Goal: Task Accomplishment & Management: Manage account settings

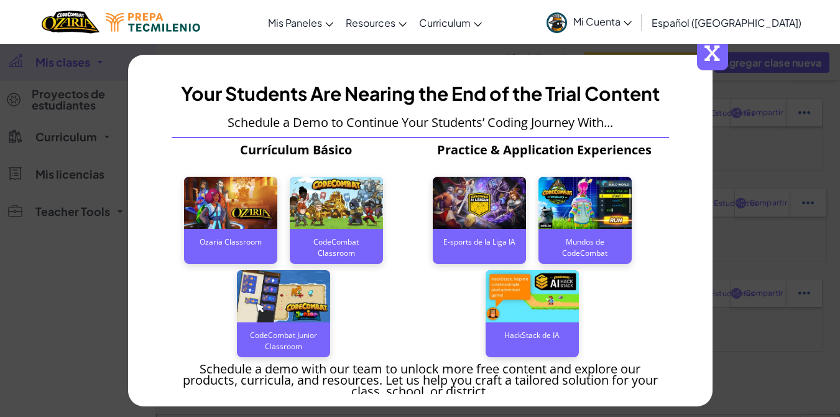
click at [718, 62] on span "x" at bounding box center [712, 54] width 31 height 31
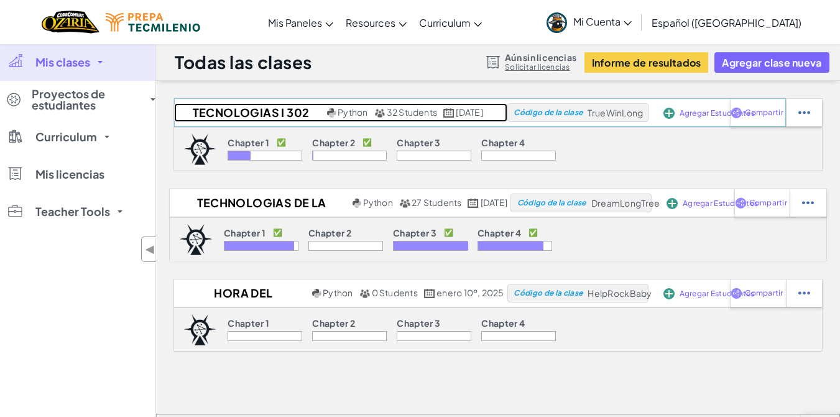
click at [232, 108] on h2 "Tecnologias I 302" at bounding box center [249, 112] width 150 height 19
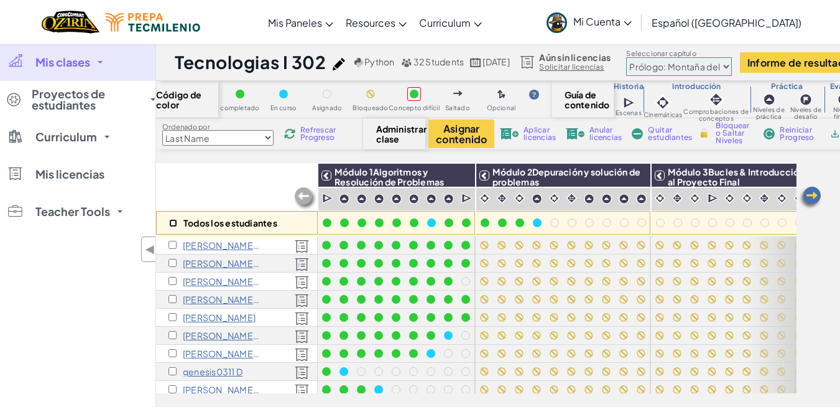
click at [171, 223] on input "checkbox" at bounding box center [173, 223] width 8 height 8
checkbox input "true"
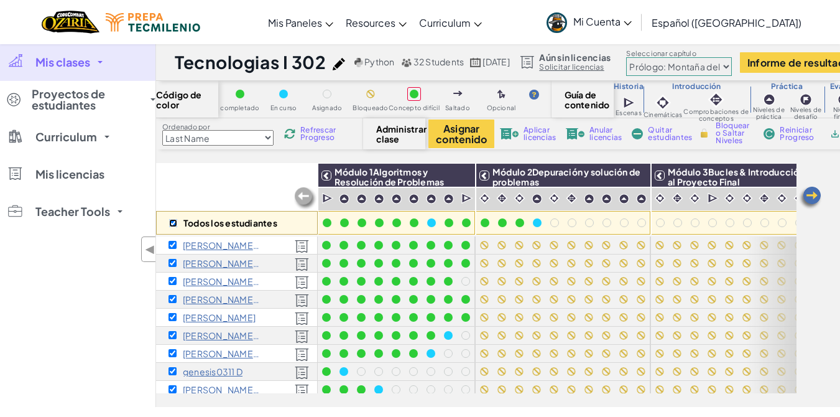
checkbox input "true"
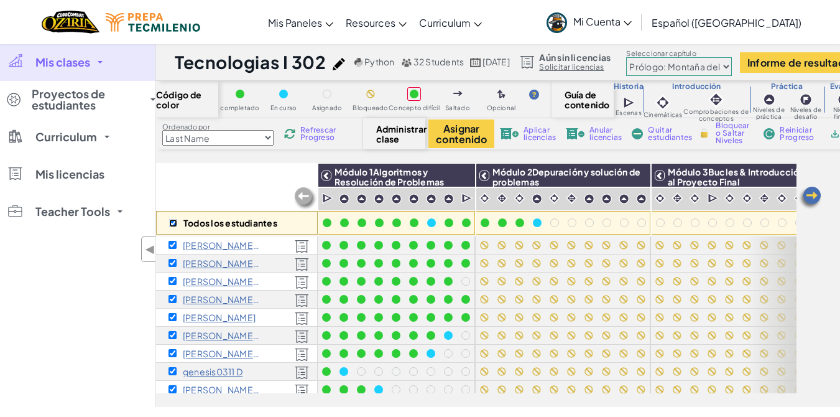
checkbox input "true"
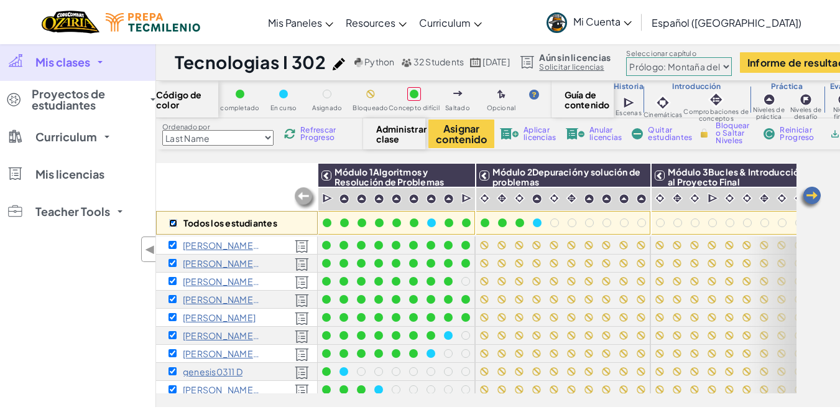
checkbox input "true"
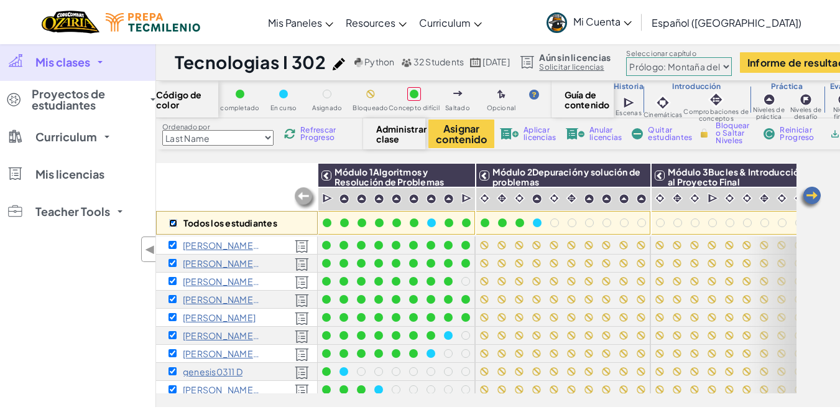
checkbox input "true"
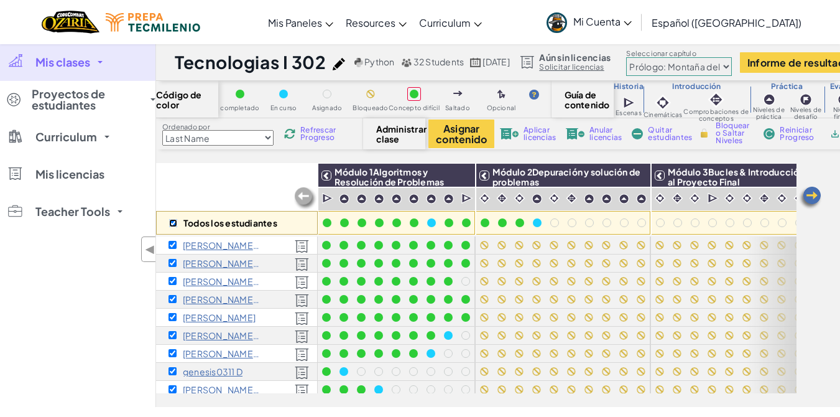
checkbox input "true"
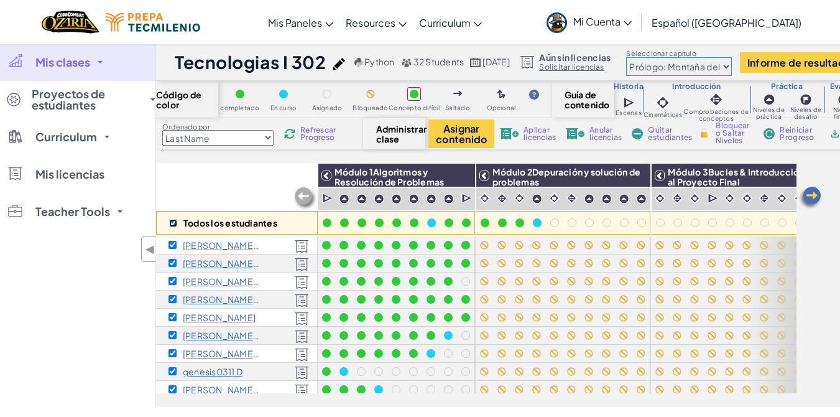
checkbox input "true"
click at [645, 174] on img at bounding box center [637, 175] width 22 height 19
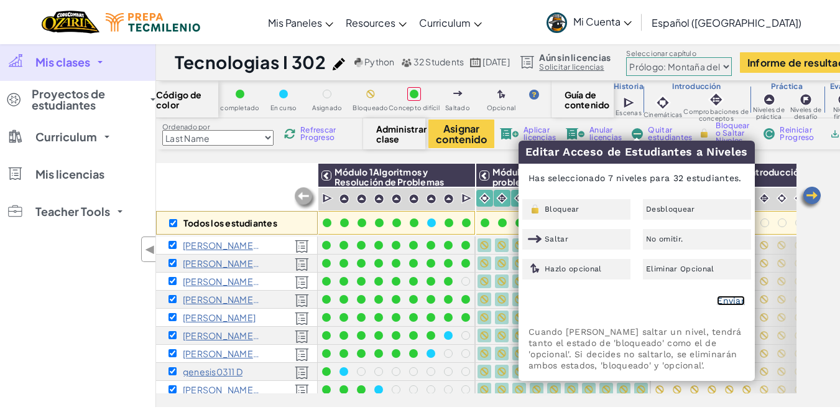
click at [735, 302] on link "Enviar" at bounding box center [731, 300] width 28 height 10
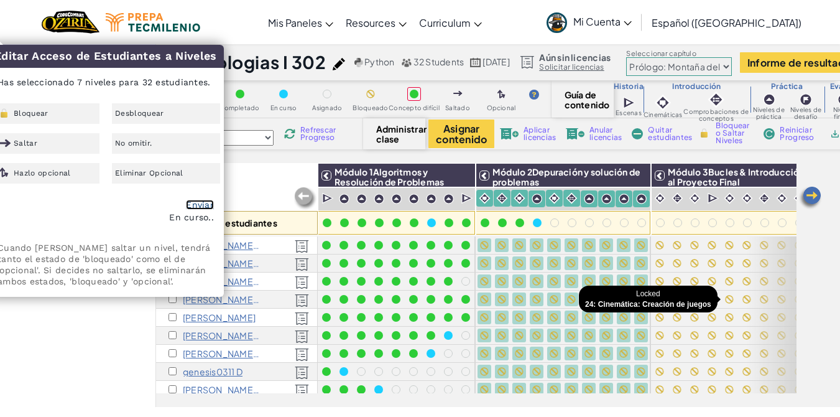
checkbox input "false"
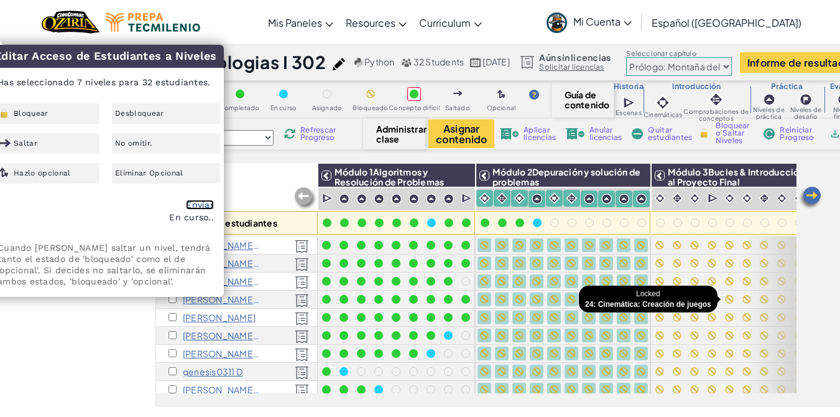
checkbox input "false"
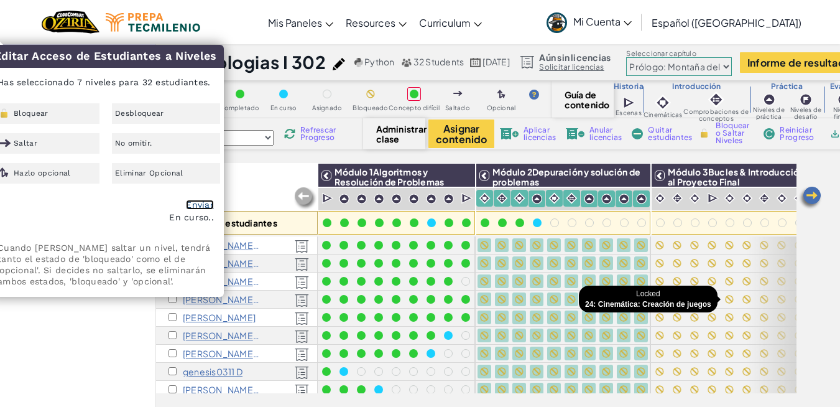
checkbox input "false"
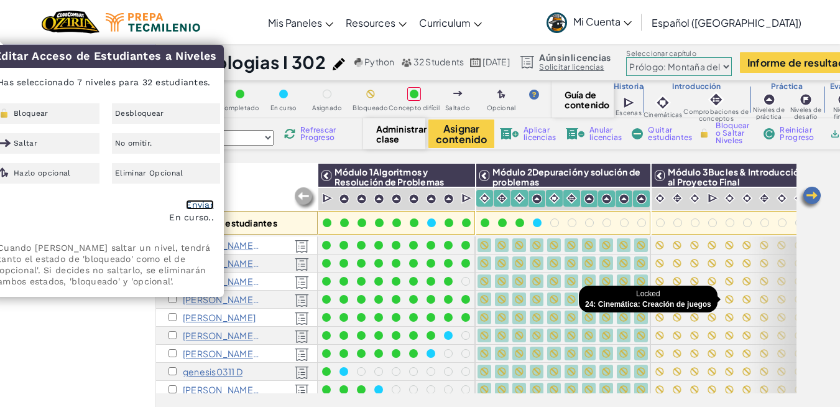
checkbox input "false"
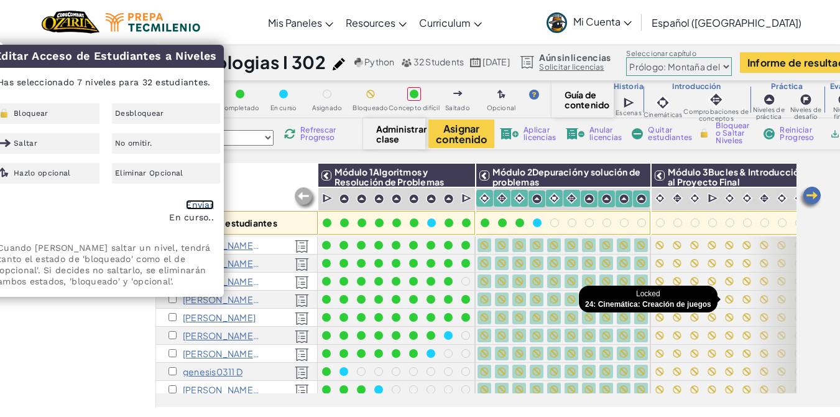
checkbox input "false"
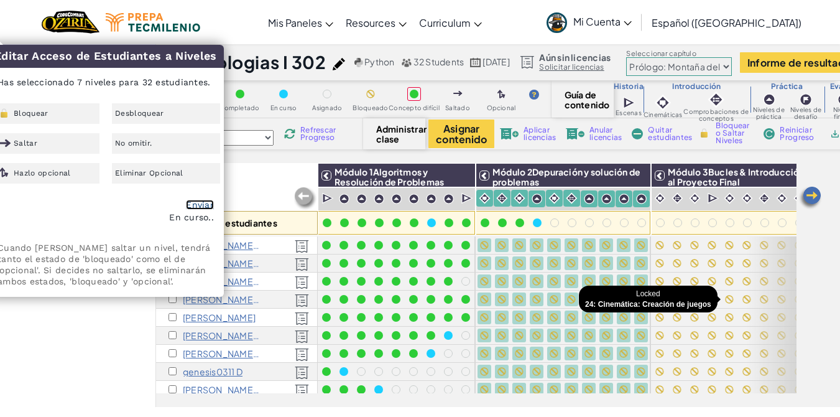
checkbox input "false"
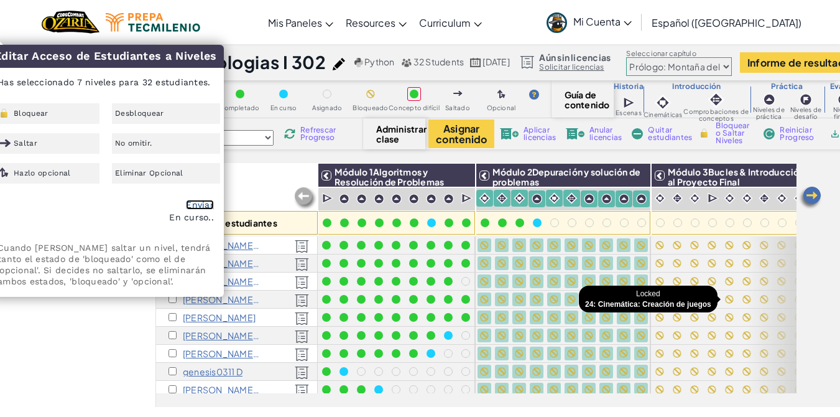
checkbox input "false"
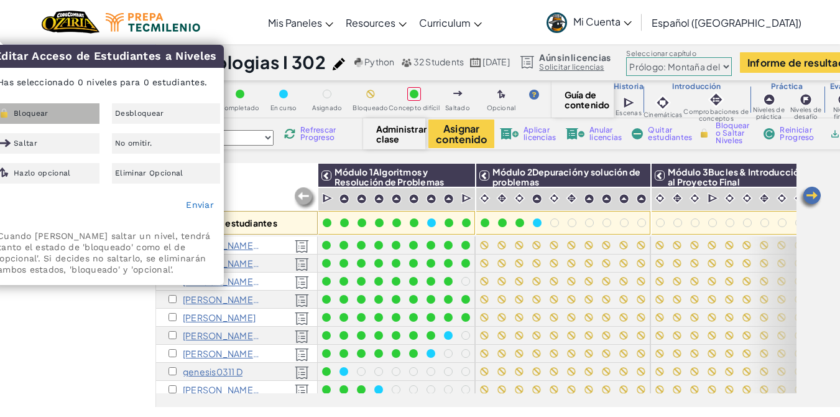
click at [12, 109] on div "Bloquear" at bounding box center [45, 113] width 108 height 21
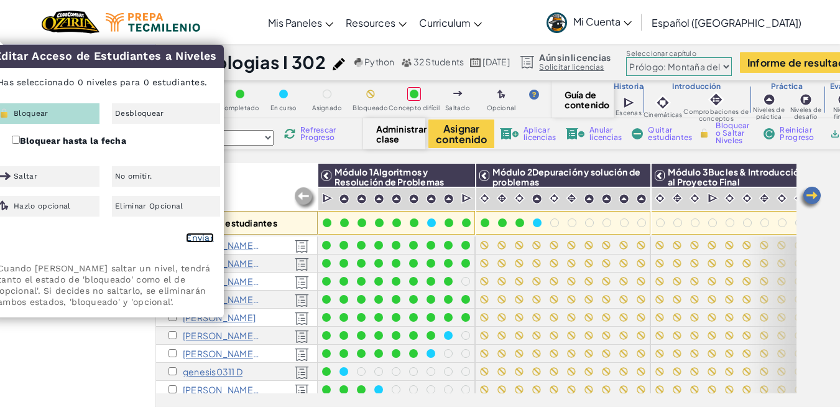
click at [199, 236] on link "Enviar" at bounding box center [200, 238] width 28 height 10
click at [17, 141] on input "Bloquear hasta la fecha" at bounding box center [16, 140] width 8 height 8
checkbox input "true"
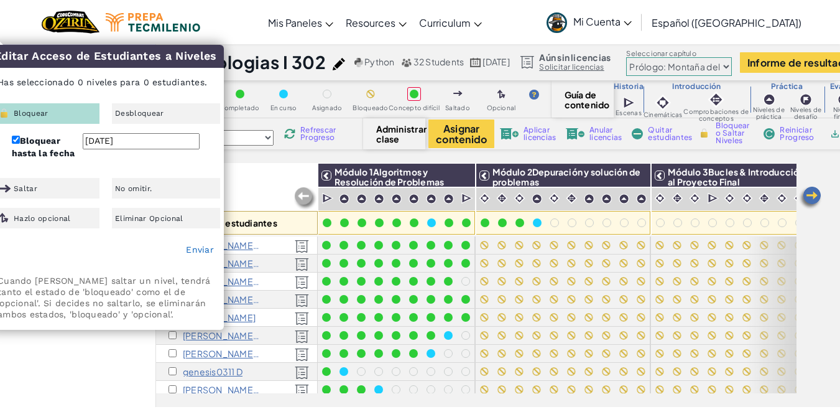
click at [155, 145] on input "[DATE]" at bounding box center [141, 141] width 117 height 16
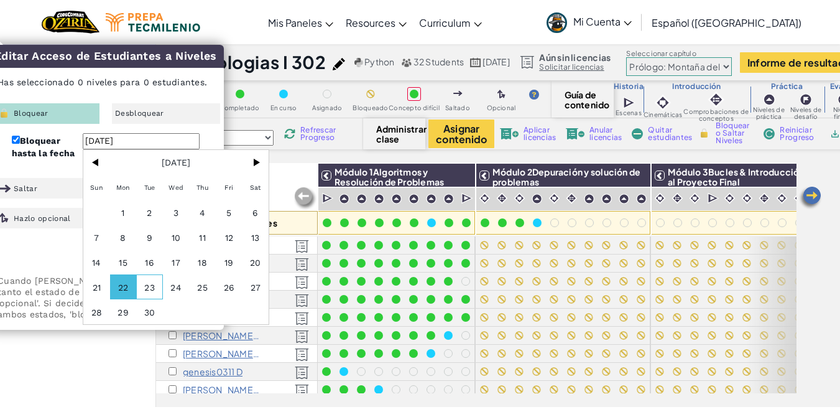
click at [157, 282] on span "23" at bounding box center [149, 286] width 27 height 25
type input "[DATE]"
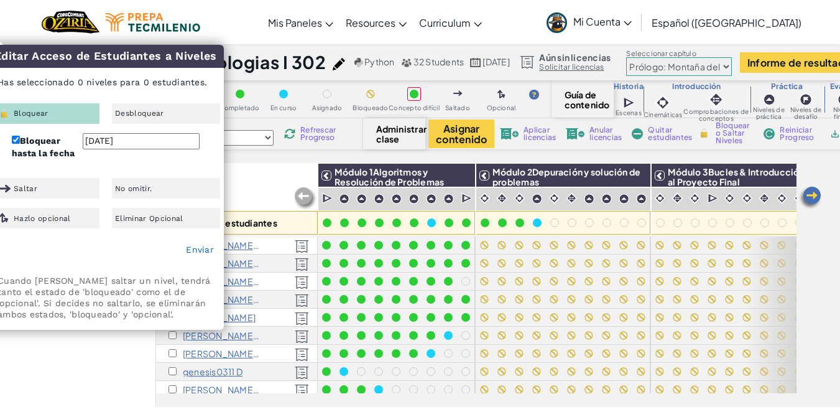
click at [104, 141] on input "[DATE]" at bounding box center [141, 141] width 117 height 16
click at [16, 140] on input "Bloquear hasta la fecha" at bounding box center [16, 140] width 8 height 8
checkbox input "false"
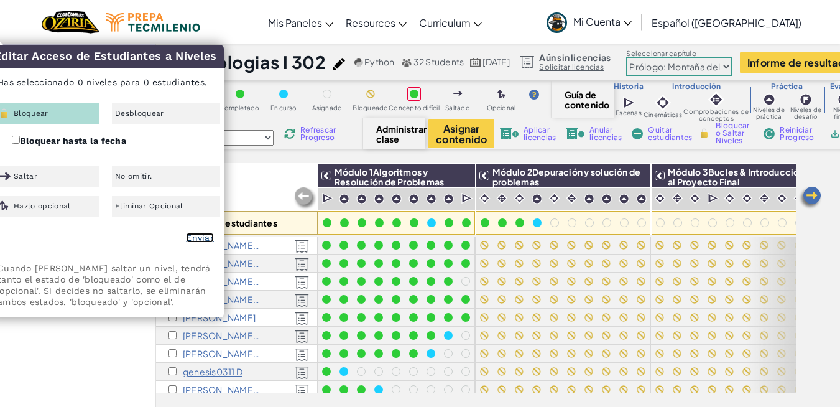
click at [199, 238] on link "Enviar" at bounding box center [200, 238] width 28 height 10
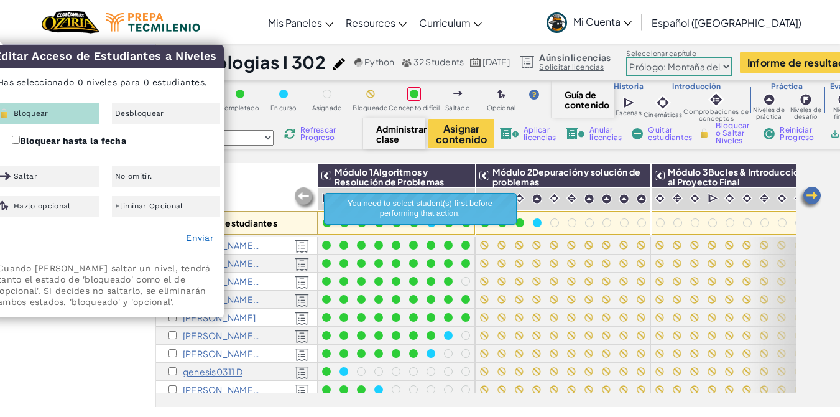
click at [254, 162] on div "Código de color completado En curso Asignado Bloqueado Concepto difícil Saltado…" at bounding box center [498, 244] width 684 height 326
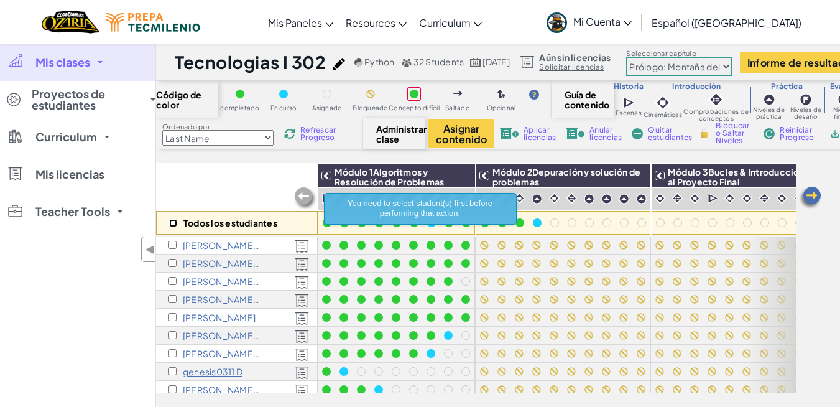
click at [171, 219] on input "checkbox" at bounding box center [173, 223] width 8 height 8
checkbox input "true"
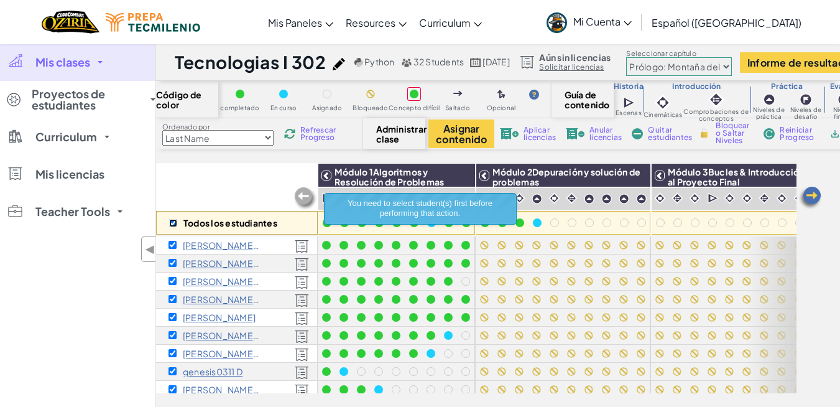
checkbox input "true"
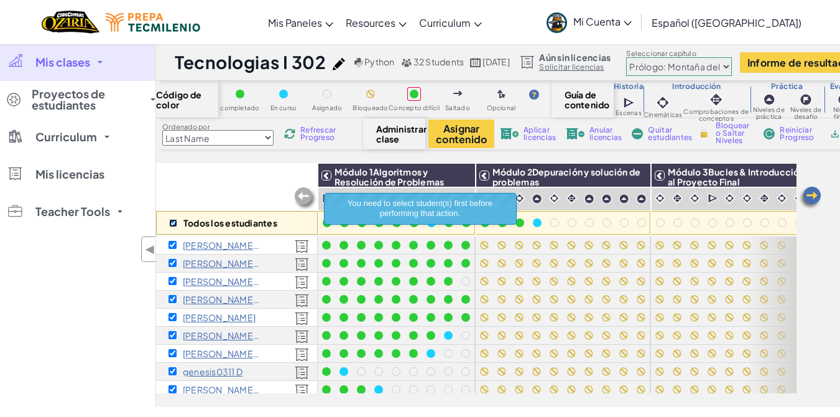
checkbox input "true"
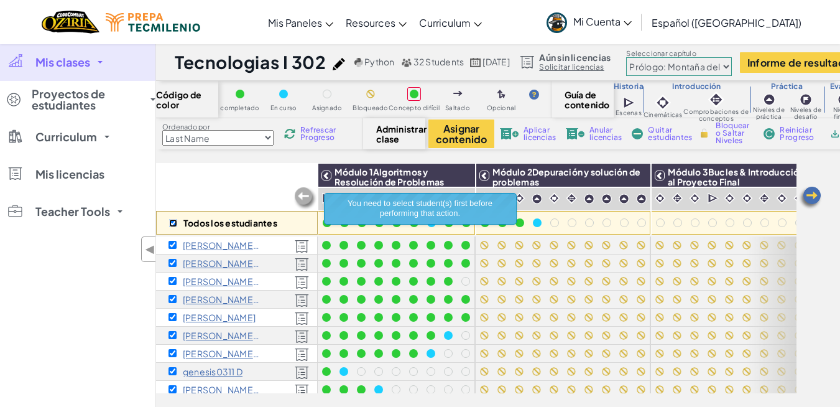
checkbox input "true"
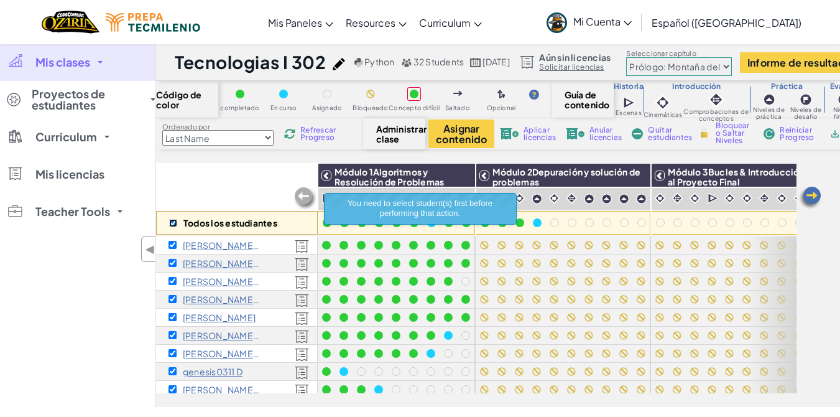
checkbox input "true"
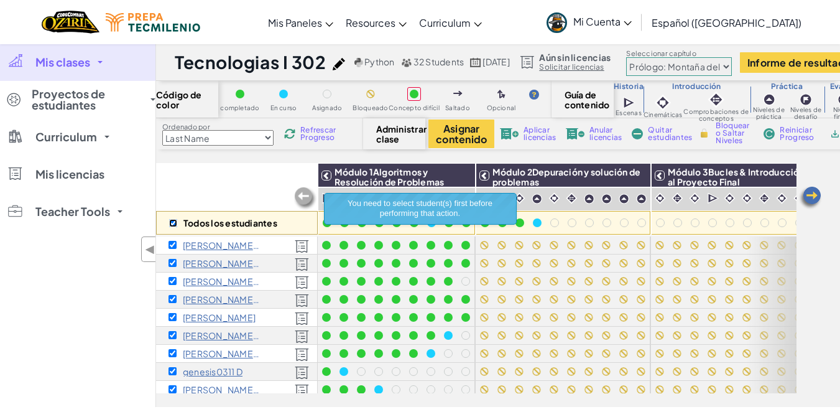
checkbox input "true"
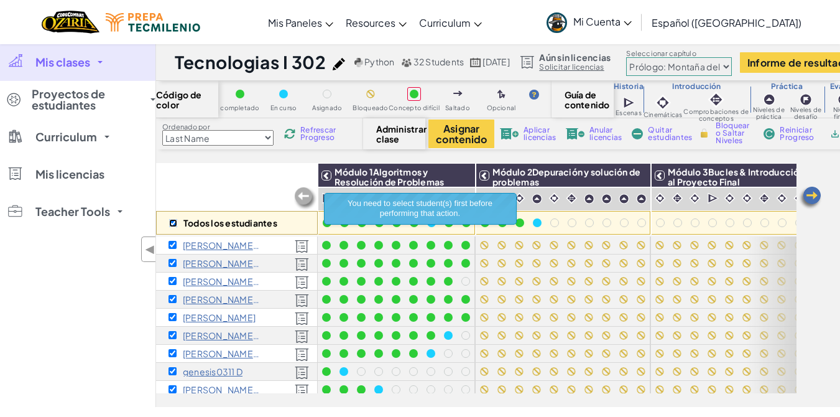
checkbox input "true"
click at [640, 177] on img at bounding box center [637, 175] width 22 height 19
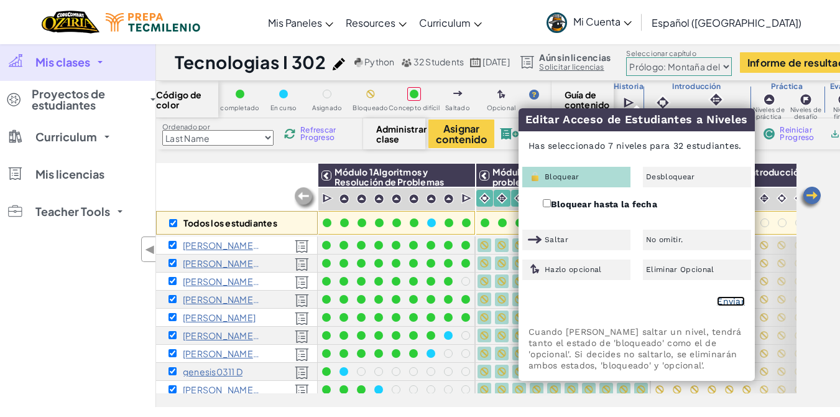
click at [736, 301] on link "Enviar" at bounding box center [731, 301] width 28 height 10
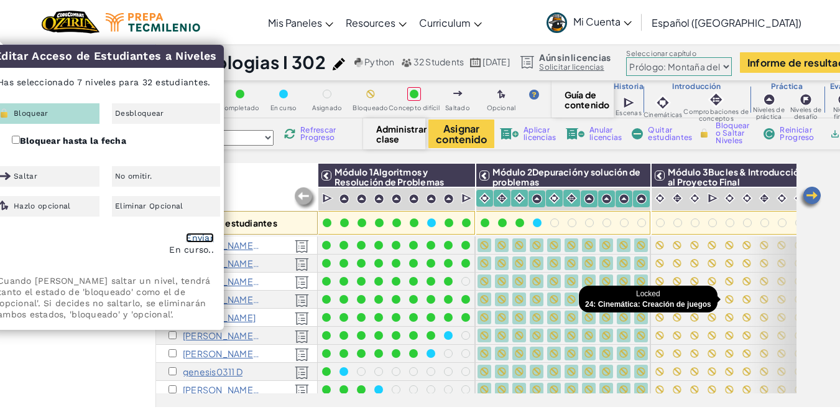
checkbox input "false"
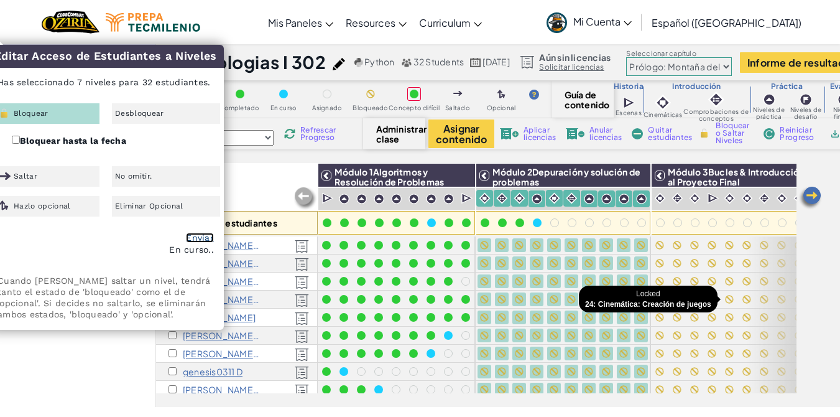
checkbox input "false"
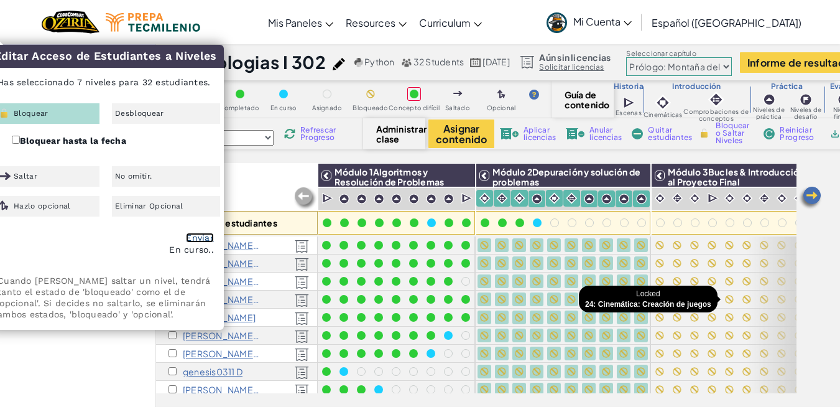
checkbox input "false"
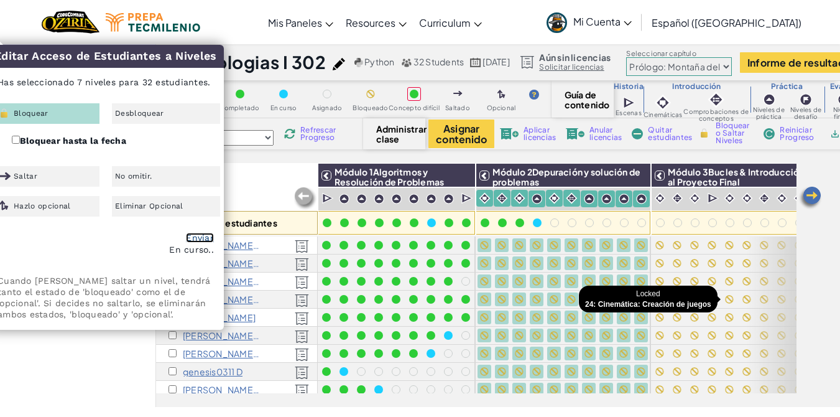
checkbox input "false"
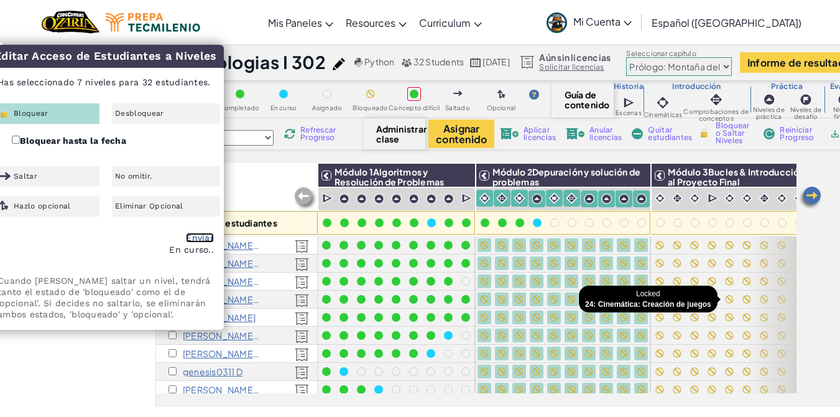
checkbox input "false"
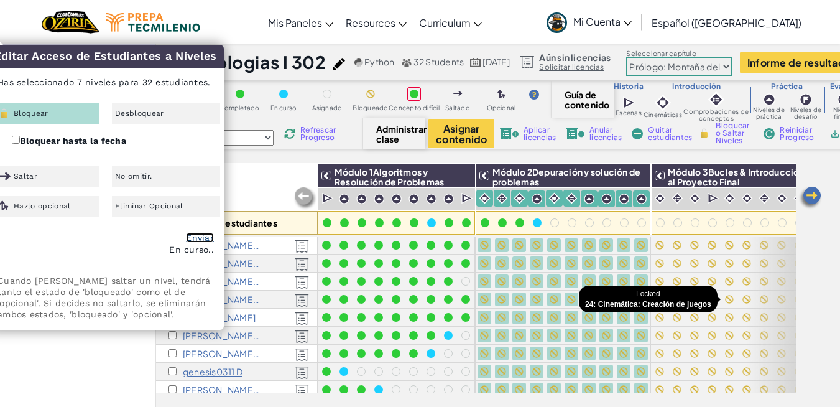
checkbox input "false"
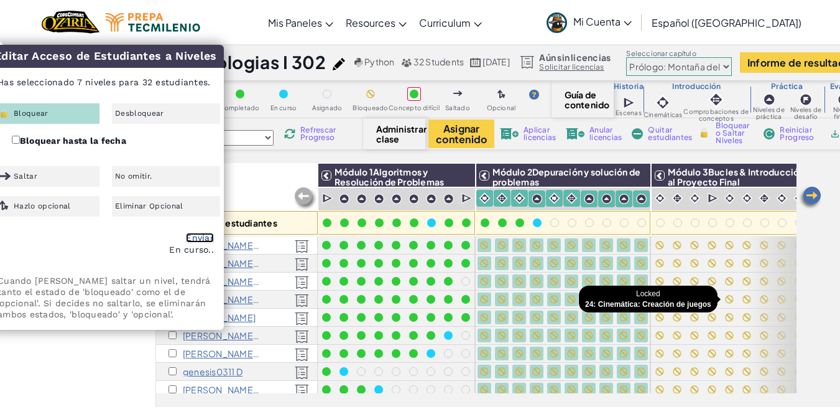
checkbox input "false"
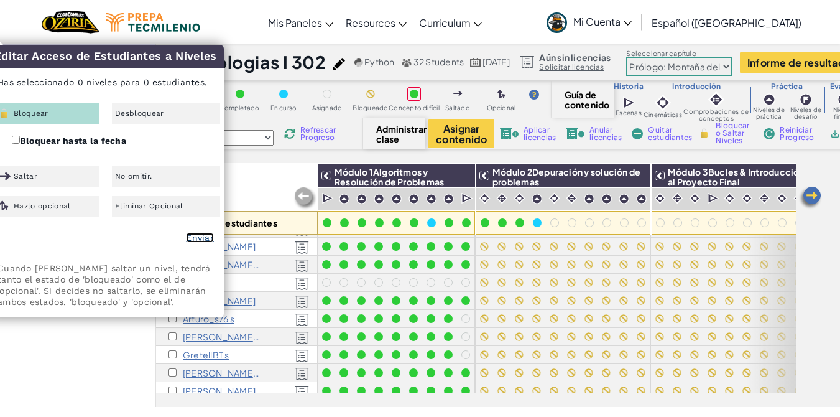
scroll to position [430, 0]
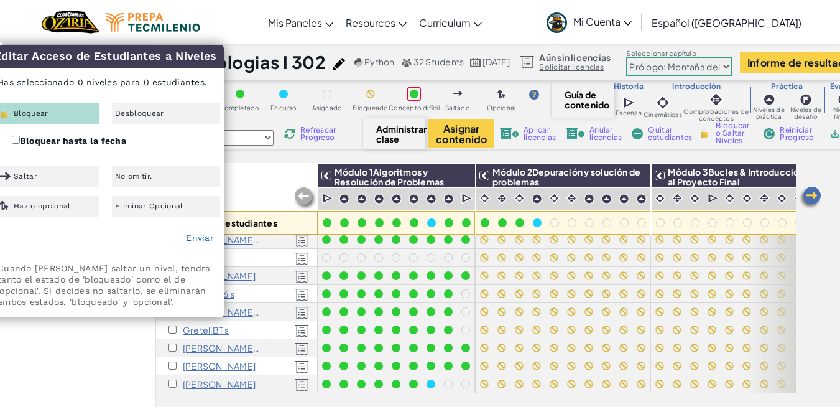
click at [88, 337] on div "Mis clases Todas las clases Tecnologias I 302 Technologias de la informacion II…" at bounding box center [77, 225] width 155 height 363
